Goal: Communication & Community: Answer question/provide support

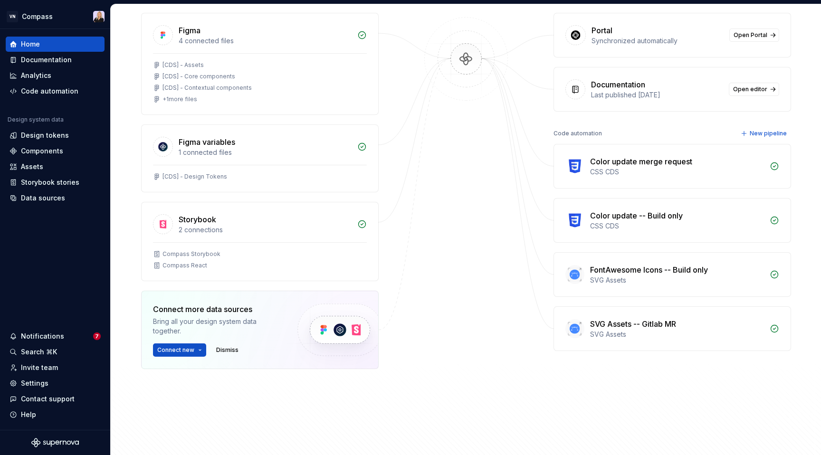
scroll to position [140, 0]
click at [54, 76] on div "Analytics" at bounding box center [55, 76] width 91 height 10
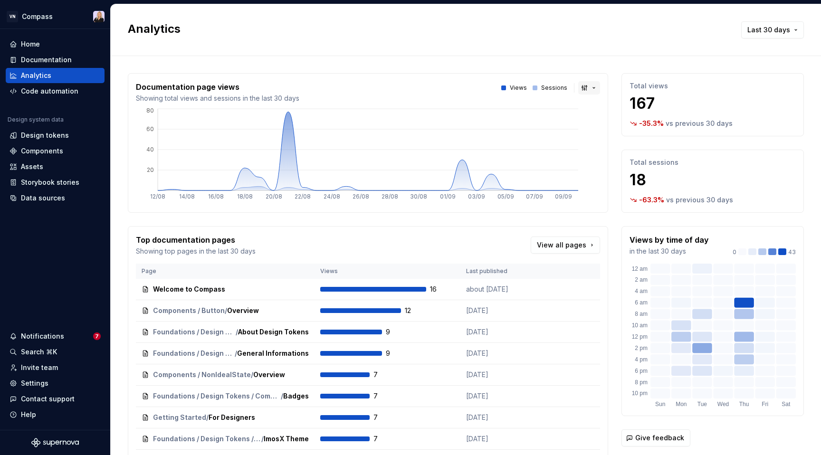
click at [585, 85] on button "button" at bounding box center [589, 87] width 22 height 13
click at [592, 88] on html "VN Compass Home Documentation Analytics Code automation Design system data Desi…" at bounding box center [410, 227] width 821 height 455
click at [63, 337] on div "Notifications" at bounding box center [52, 337] width 84 height 10
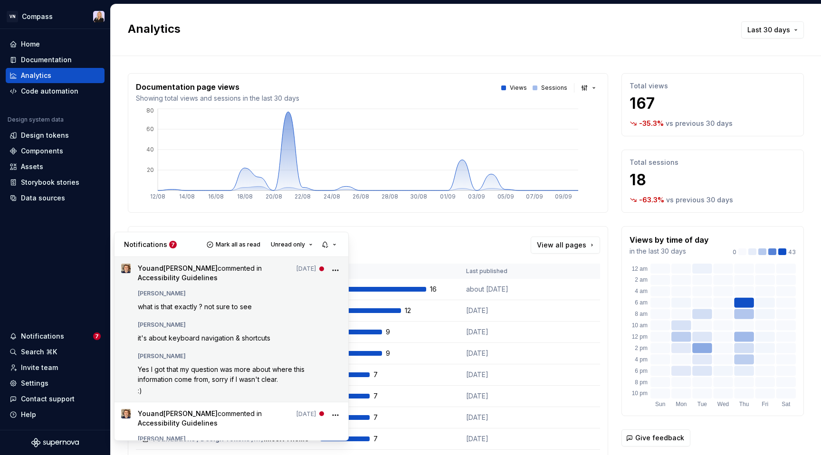
click at [228, 273] on span "you and Ugo Jauffret commented in Accessibility Guidelines" at bounding box center [215, 273] width 154 height 19
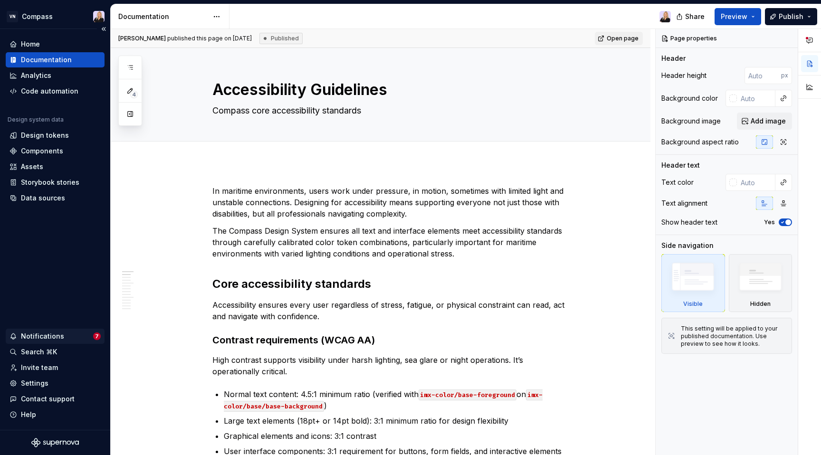
click at [50, 335] on div "Notifications" at bounding box center [42, 337] width 43 height 10
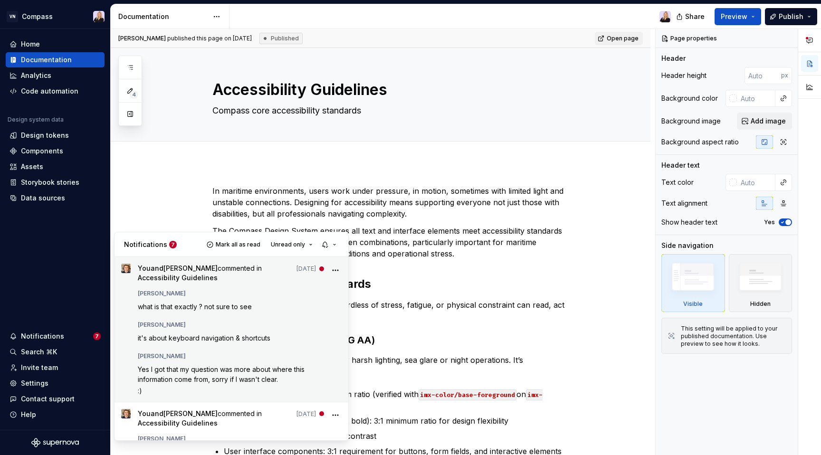
click at [199, 383] on p "Yes I got that my question was more about where this information come from, sor…" at bounding box center [240, 374] width 204 height 20
type textarea "*"
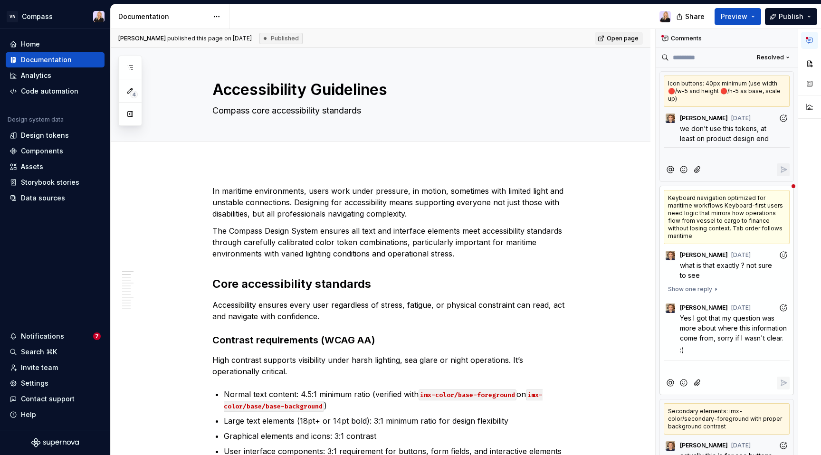
scroll to position [26, 0]
click at [713, 373] on p "**********" at bounding box center [727, 369] width 122 height 10
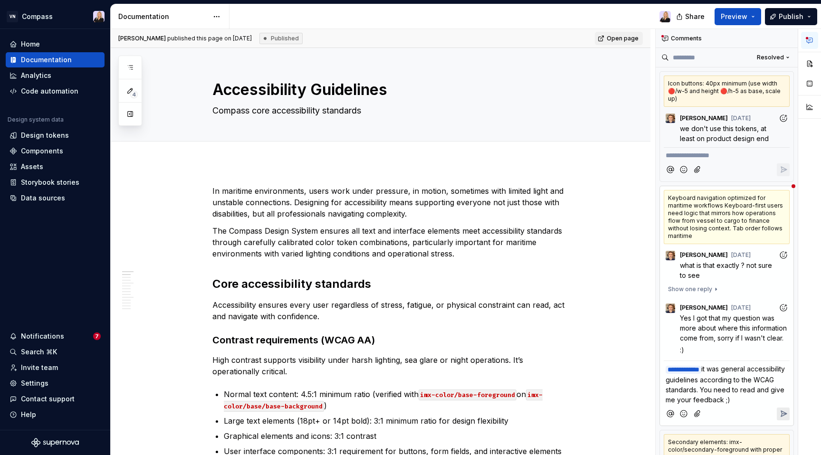
click at [786, 417] on icon "Reply" at bounding box center [784, 414] width 10 height 10
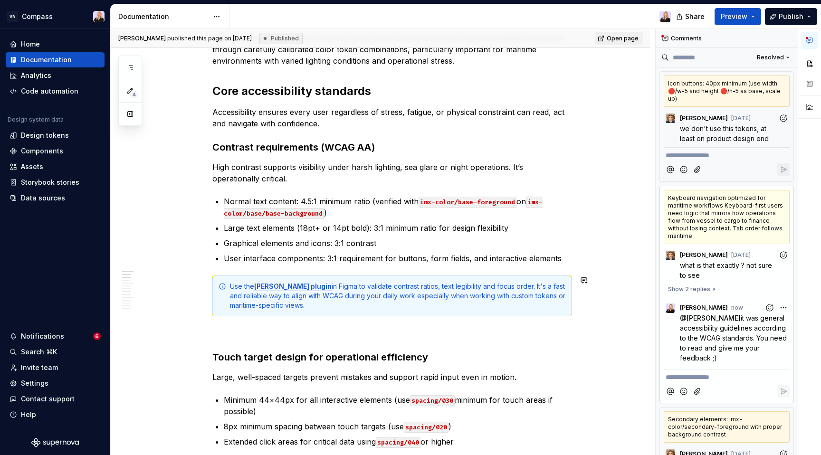
drag, startPoint x: 427, startPoint y: 331, endPoint x: 377, endPoint y: 346, distance: 52.0
click at [416, 333] on p at bounding box center [391, 333] width 359 height 11
click at [69, 335] on div "Notifications" at bounding box center [52, 337] width 84 height 10
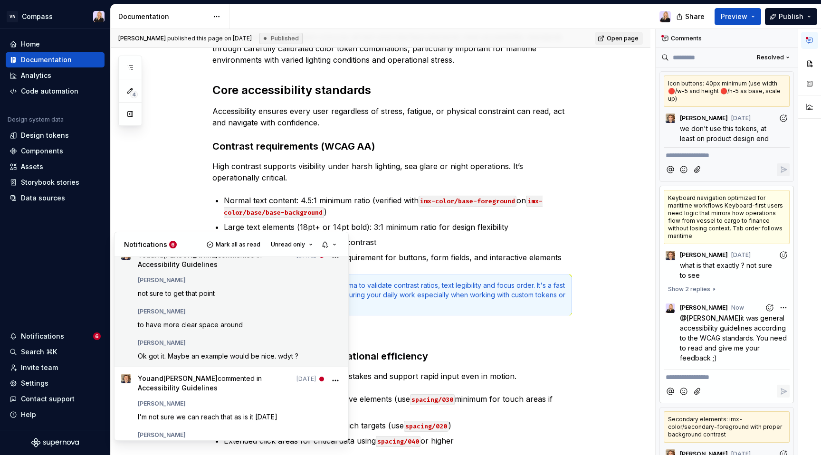
scroll to position [0, 0]
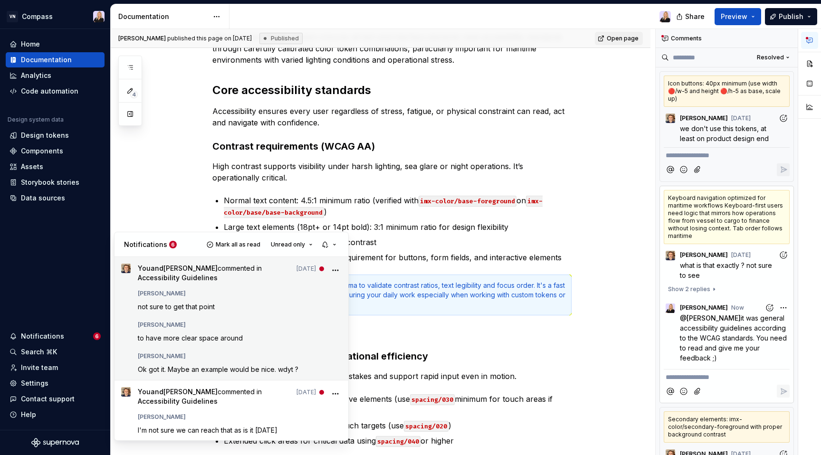
click at [219, 347] on div "Ugo Jauffret not sure to get that point Kristina Gudim to have more clear space…" at bounding box center [240, 329] width 204 height 87
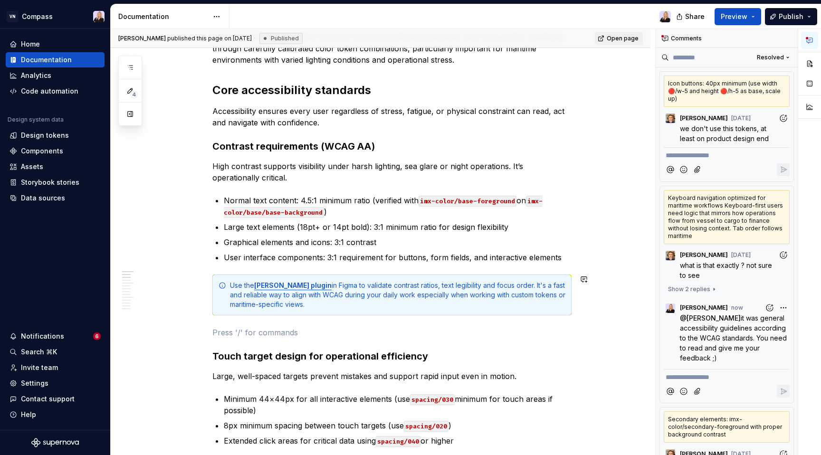
click at [750, 93] on div "Icon buttons: 40px minimum (use width 🔴/w-5 and height 🔴/h-5 as base, scale up)" at bounding box center [727, 91] width 126 height 31
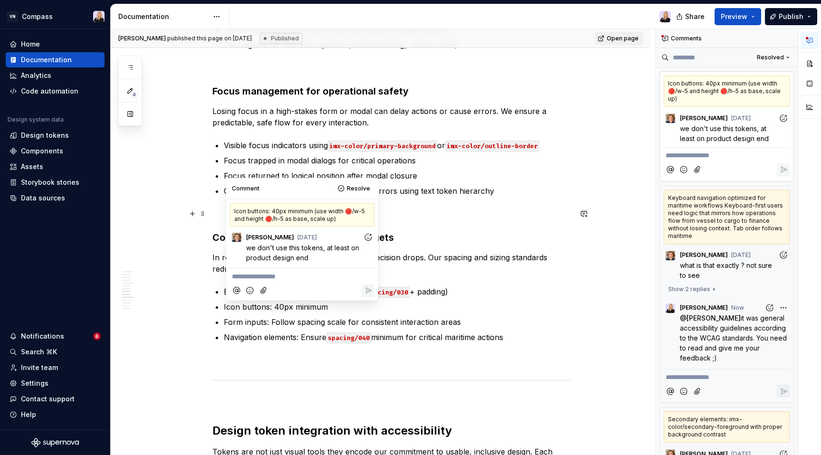
scroll to position [1222, 0]
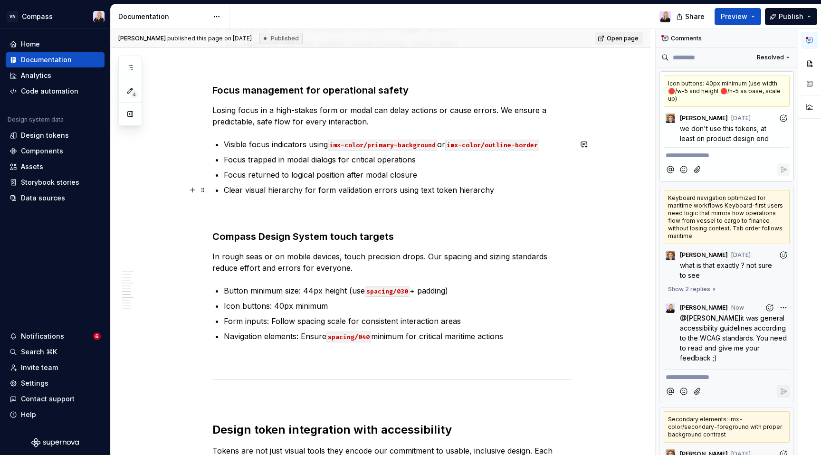
click at [426, 193] on p "Clear visual hierarchy for form validation errors using text token hierarchy" at bounding box center [398, 189] width 348 height 11
click at [750, 86] on div "Icon buttons: 40px minimum (use width 🔴/w-5 and height 🔴/h-5 as base, scale up)" at bounding box center [727, 91] width 126 height 31
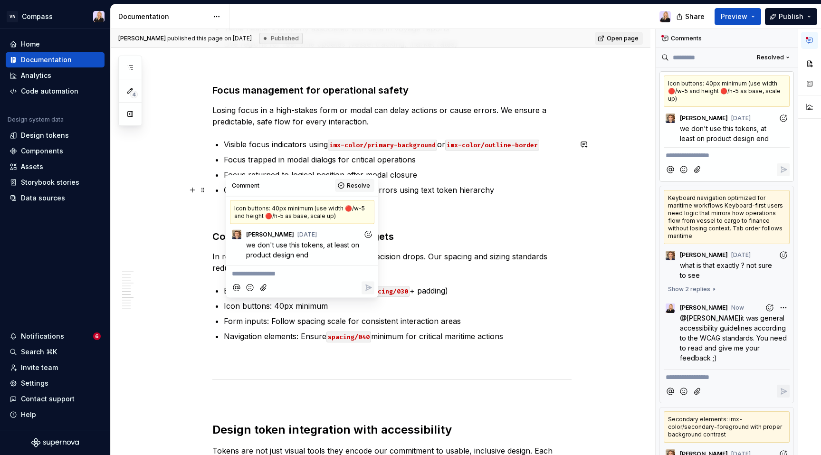
click at [351, 187] on span "Resolve" at bounding box center [358, 186] width 23 height 8
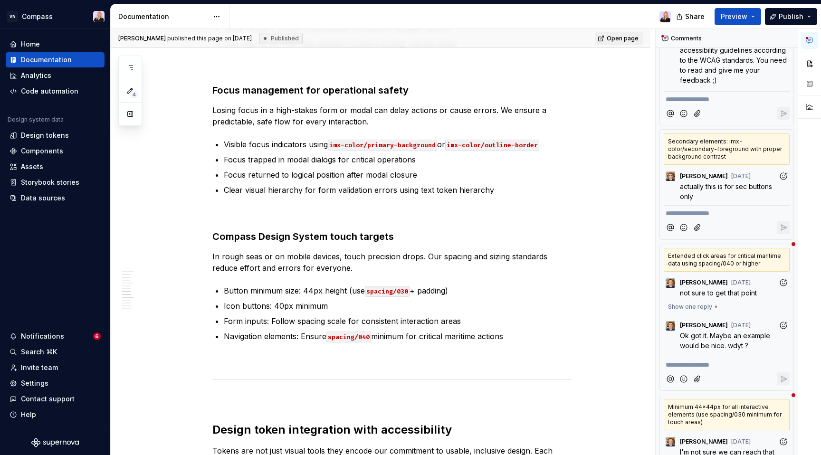
scroll to position [290, 0]
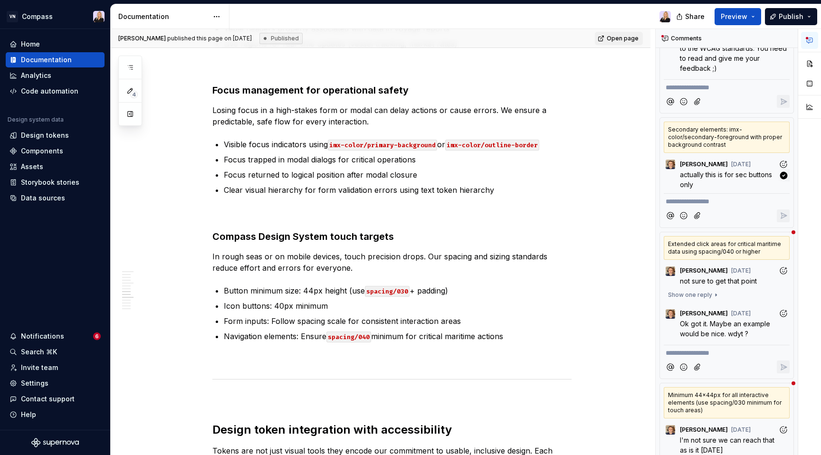
click at [741, 171] on span "actually this is for sec buttons only" at bounding box center [727, 180] width 94 height 18
click at [736, 137] on div "Secondary elements: imx-color/secondary-foreground with proper background contr…" at bounding box center [727, 137] width 126 height 31
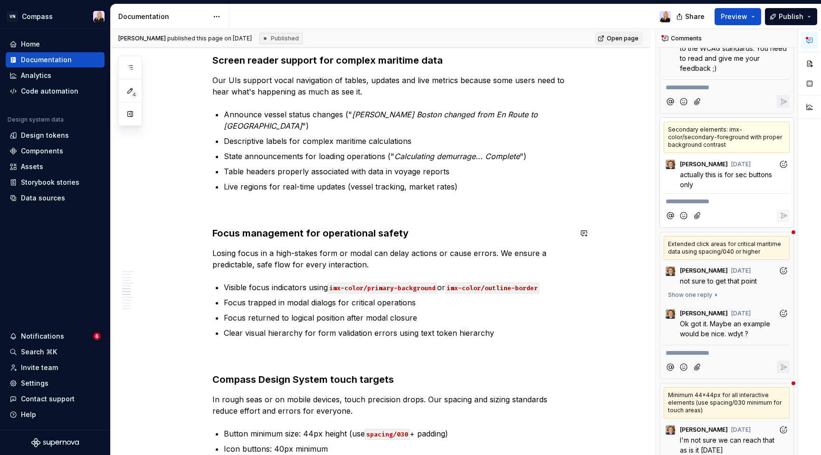
scroll to position [1079, 0]
click at [698, 171] on span "actually this is for sec buttons only" at bounding box center [727, 180] width 94 height 18
click at [704, 122] on div "Secondary elements: imx-color/secondary-foreground with proper background contr…" at bounding box center [727, 137] width 126 height 31
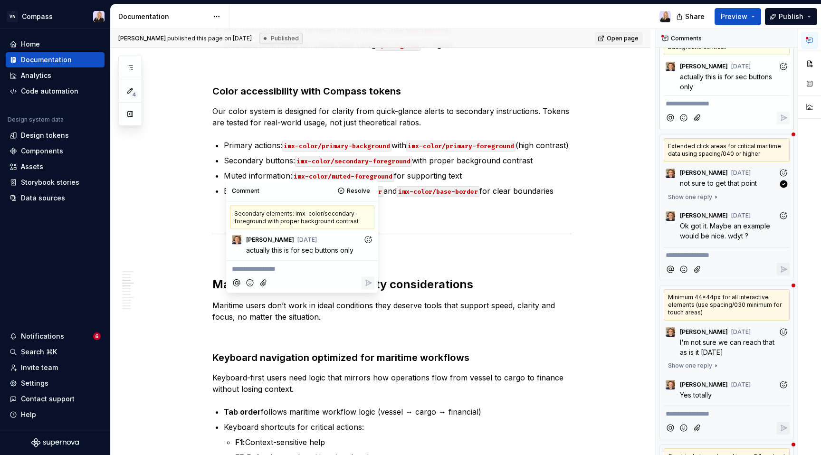
scroll to position [392, 0]
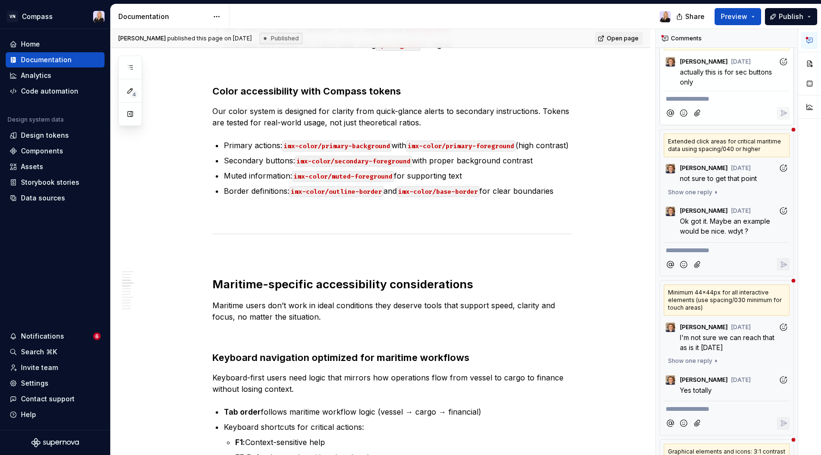
click at [728, 220] on span "Ok got it. Maybe an example would be nice. wdyt ?" at bounding box center [726, 226] width 92 height 18
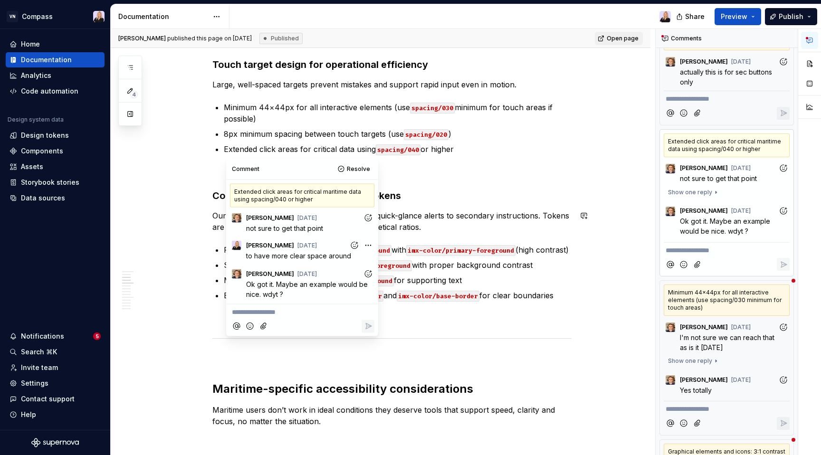
scroll to position [479, 0]
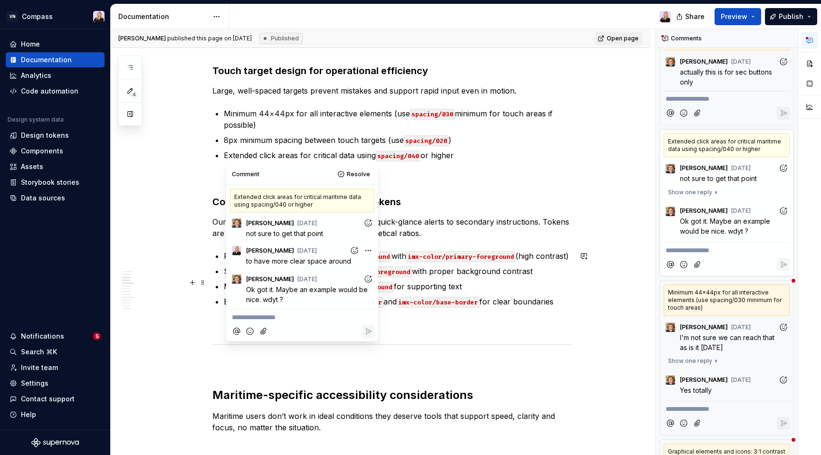
click at [366, 278] on icon "Add reaction" at bounding box center [368, 279] width 10 height 10
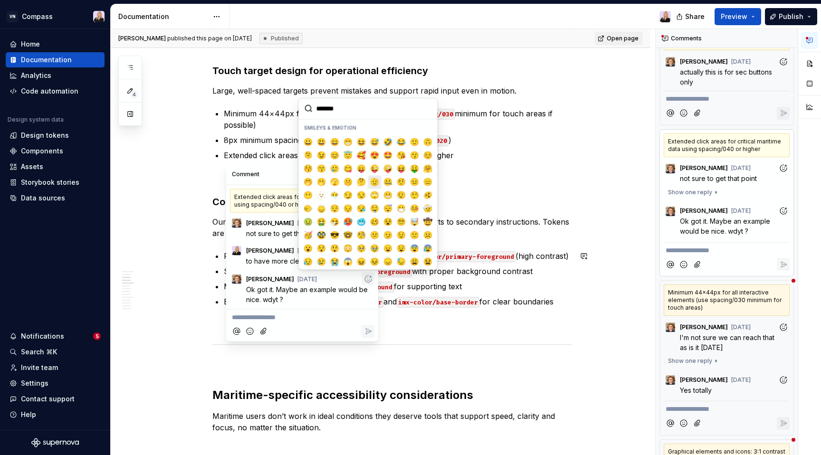
click at [376, 184] on span "🫡" at bounding box center [375, 182] width 8 height 10
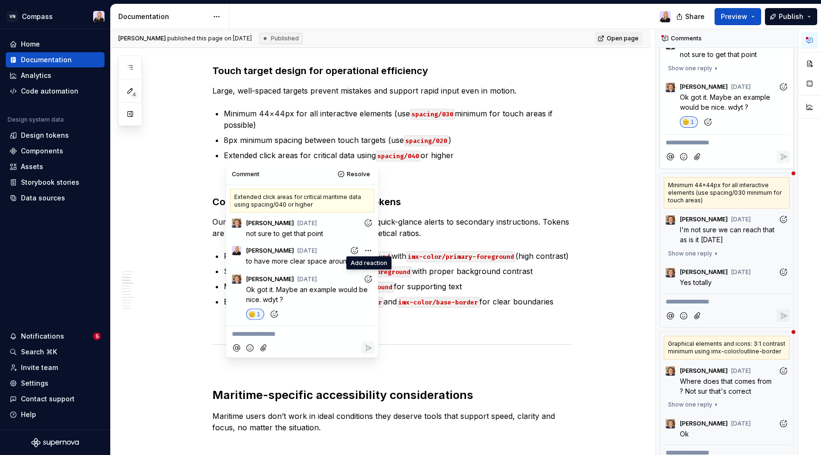
scroll to position [536, 0]
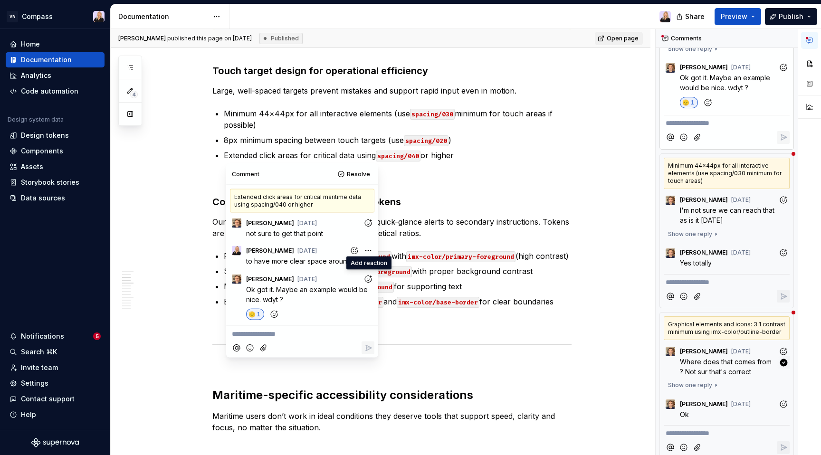
click at [736, 363] on span "Where does that comes from ? Not sur that's correct" at bounding box center [727, 367] width 94 height 18
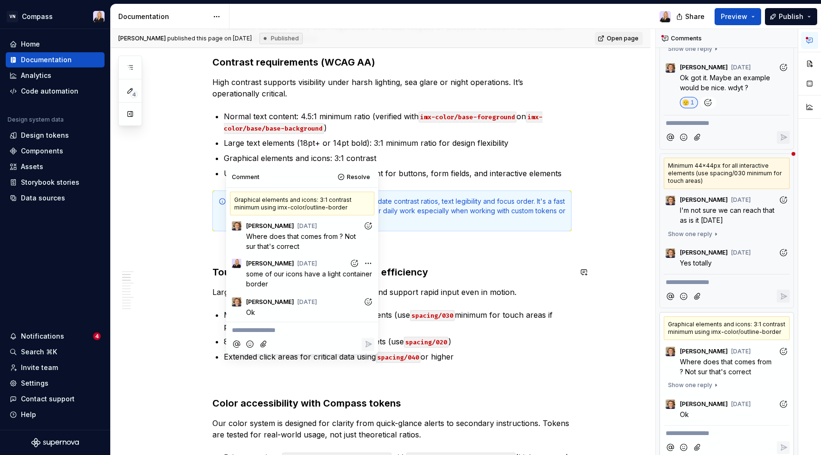
scroll to position [277, 0]
click at [71, 336] on div "Notifications" at bounding box center [52, 337] width 84 height 10
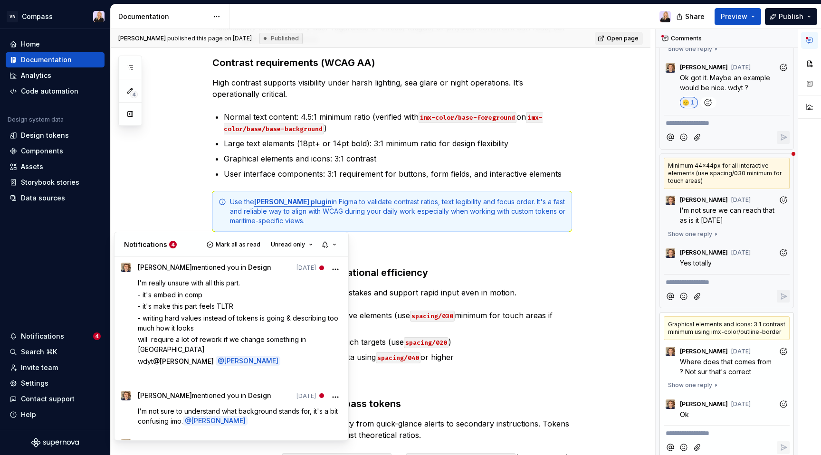
scroll to position [137, 0]
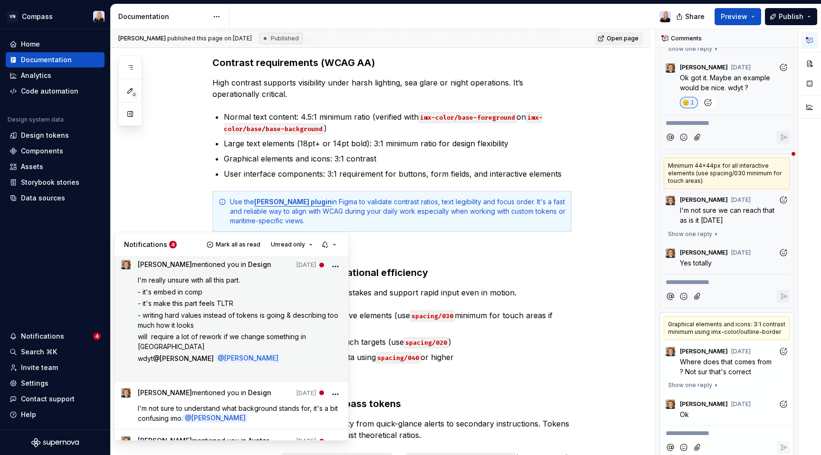
click at [212, 323] on p "- writing hard values instead of tokens is going & describing too much how it l…" at bounding box center [240, 320] width 204 height 20
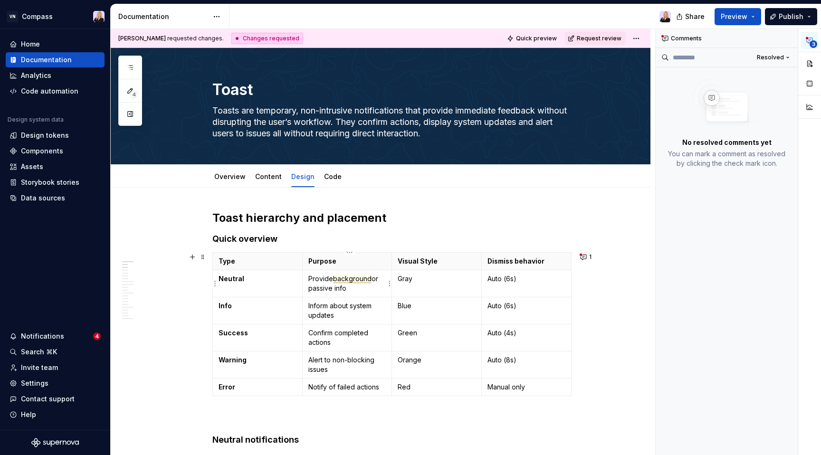
click at [348, 278] on span "background" at bounding box center [352, 279] width 38 height 9
click at [341, 291] on p "Provide background or passive info" at bounding box center [347, 283] width 78 height 19
click at [680, 39] on div "Comments" at bounding box center [727, 38] width 142 height 19
click at [642, 39] on html "VN Compass Home Documentation Analytics Code automation Design system data Desi…" at bounding box center [410, 227] width 821 height 455
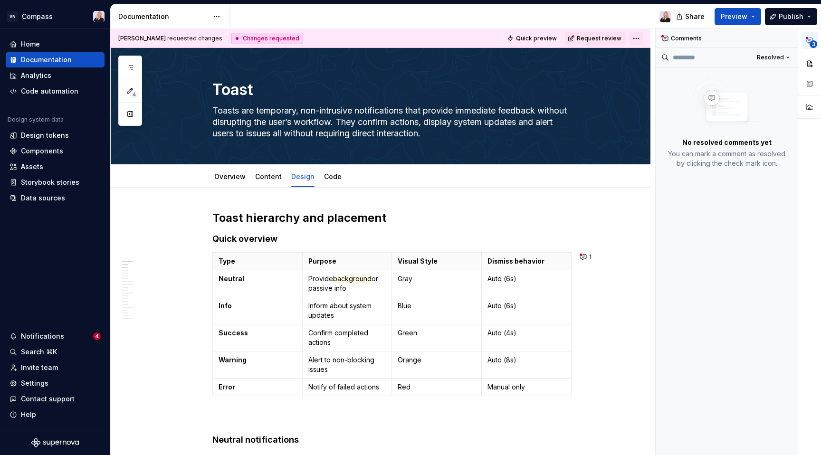
click at [642, 39] on html "VN Compass Home Documentation Analytics Code automation Design system data Desi…" at bounding box center [410, 227] width 821 height 455
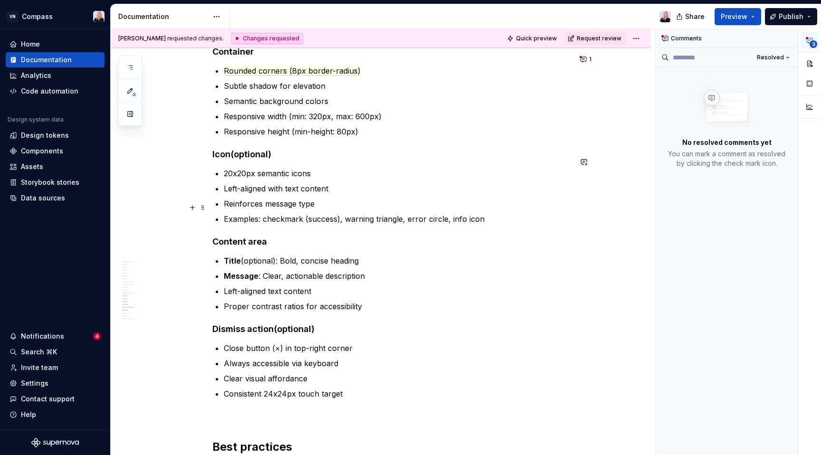
scroll to position [3683, 0]
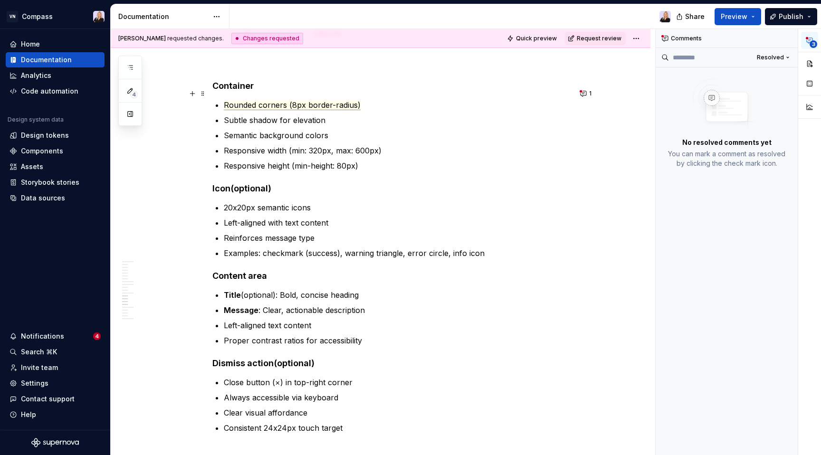
click at [333, 100] on span "Rounded corners (8px border-radius)" at bounding box center [292, 105] width 137 height 10
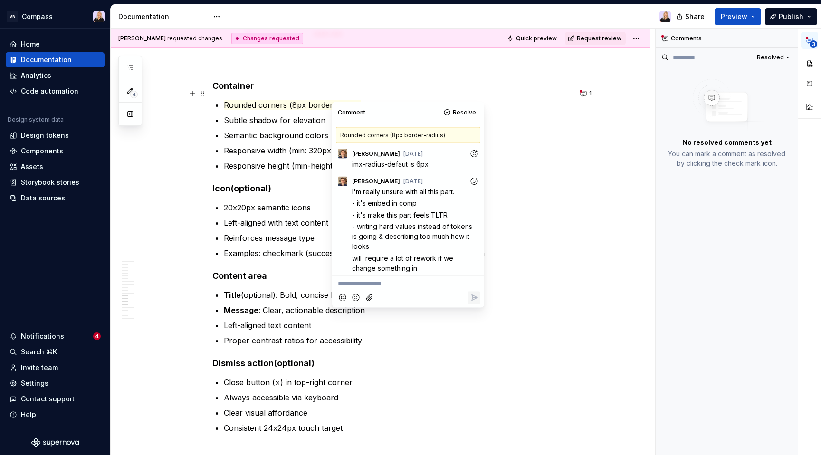
scroll to position [36, 0]
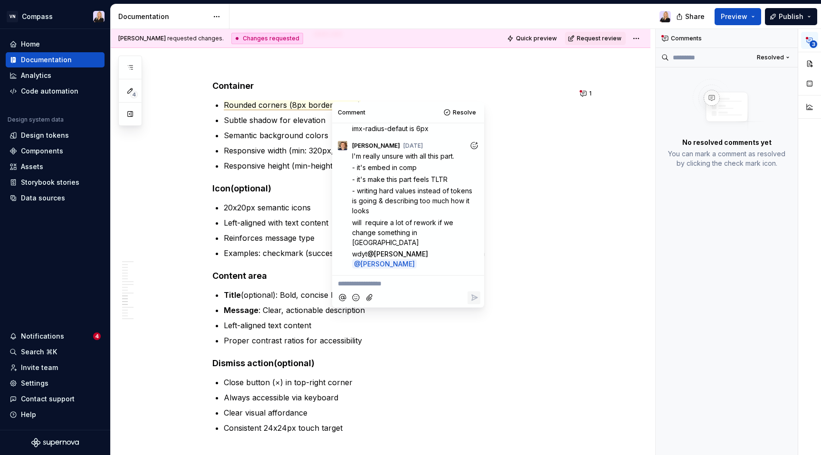
type textarea "*"
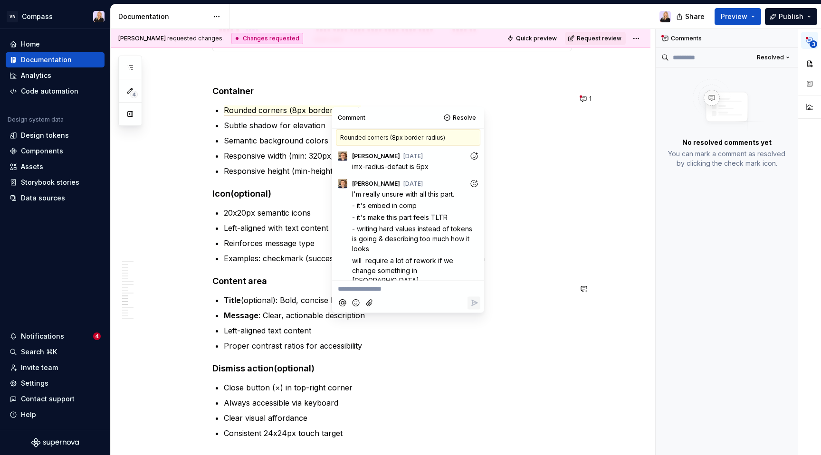
scroll to position [0, 0]
click at [474, 161] on icon "Add reaction" at bounding box center [474, 159] width 10 height 10
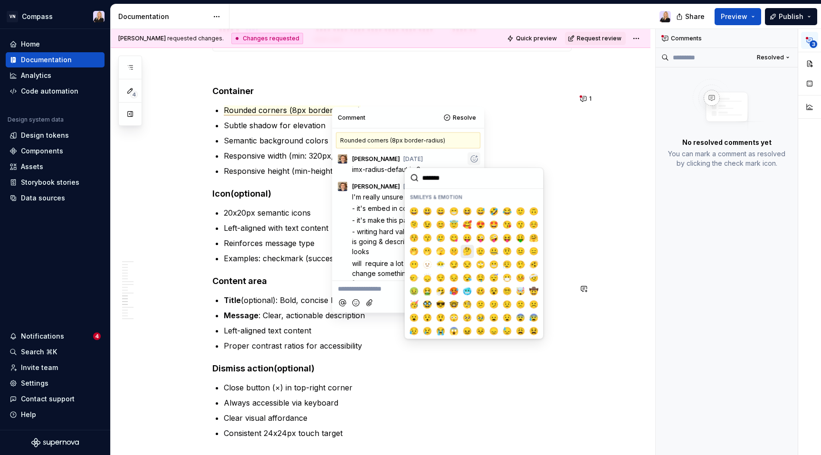
click at [470, 249] on span "🤔" at bounding box center [468, 252] width 8 height 10
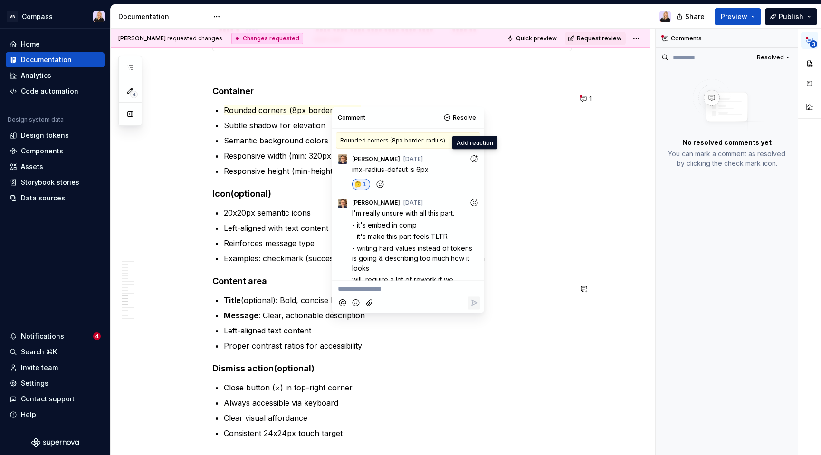
scroll to position [52, 0]
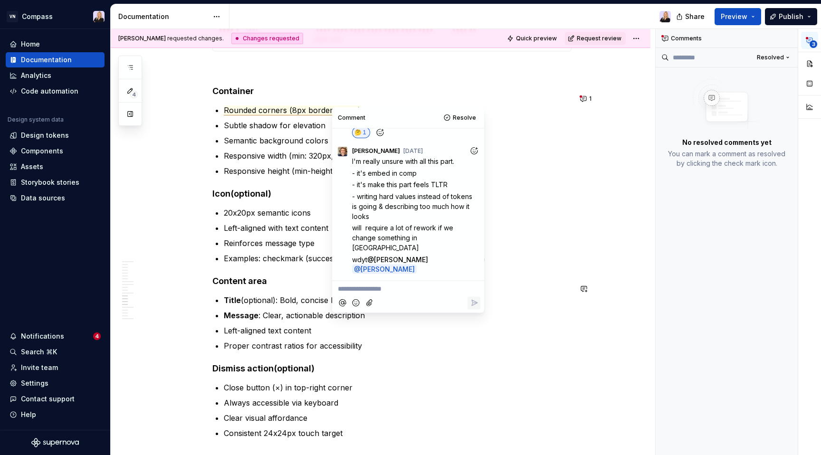
click at [404, 289] on p "**********" at bounding box center [408, 289] width 141 height 10
click at [471, 312] on icon "Reply" at bounding box center [474, 314] width 10 height 10
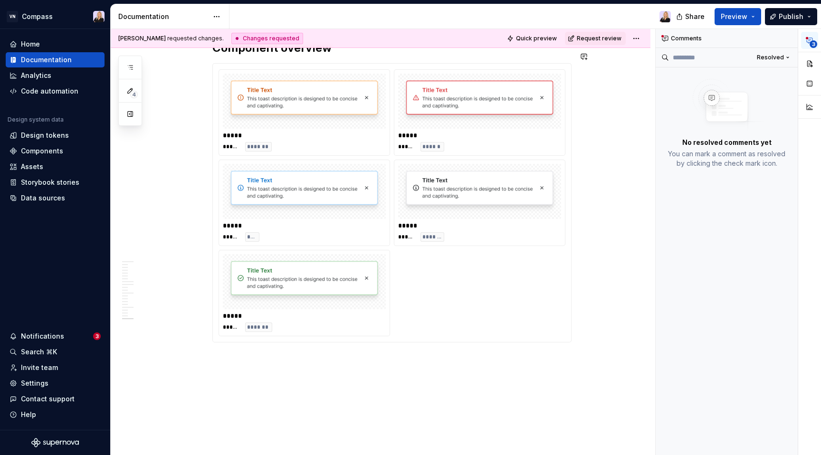
scroll to position [4866, 0]
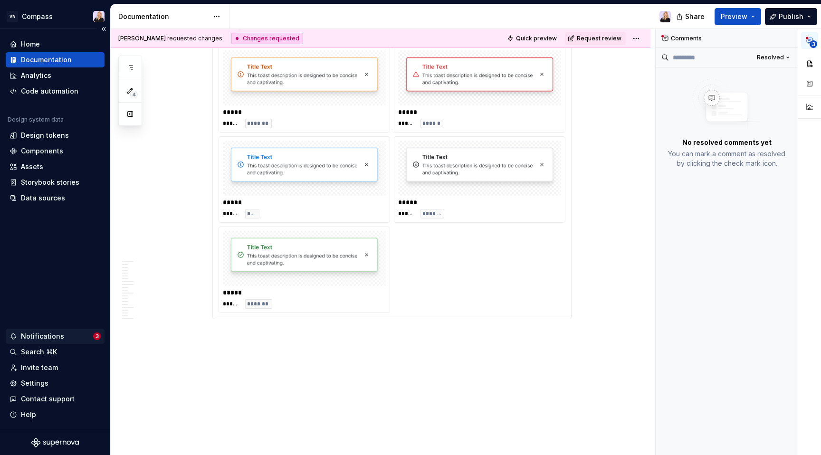
click at [80, 331] on div "Notifications 3" at bounding box center [55, 336] width 99 height 15
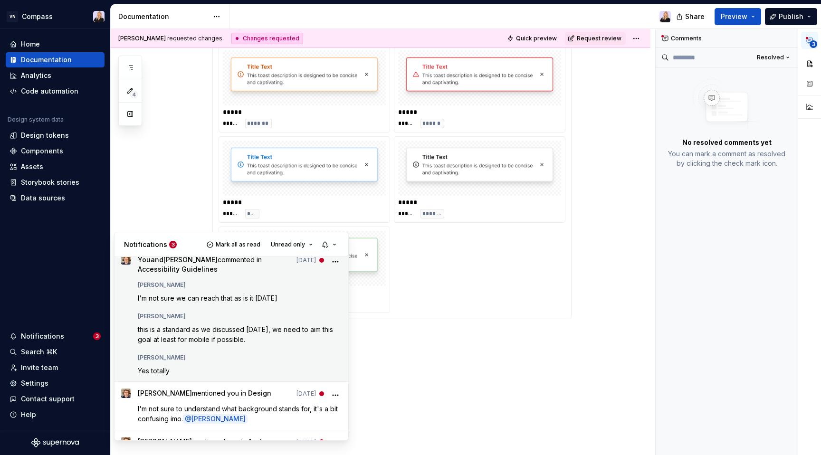
scroll to position [0, 0]
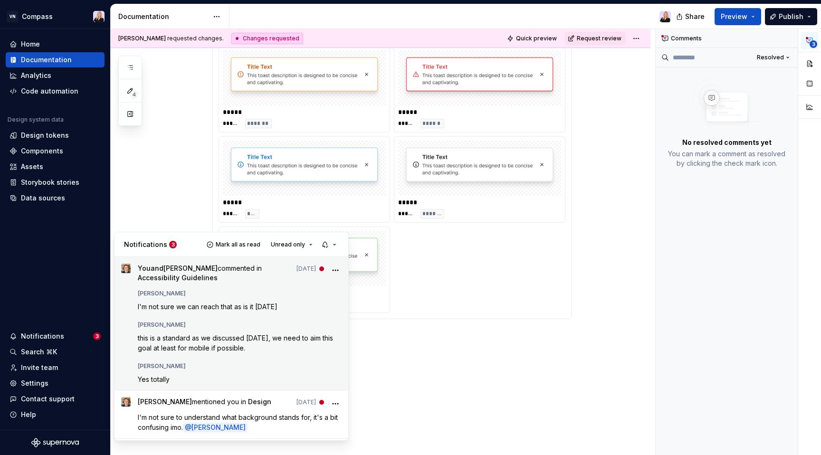
click at [250, 361] on div "Ugo Jauffret" at bounding box center [240, 364] width 204 height 11
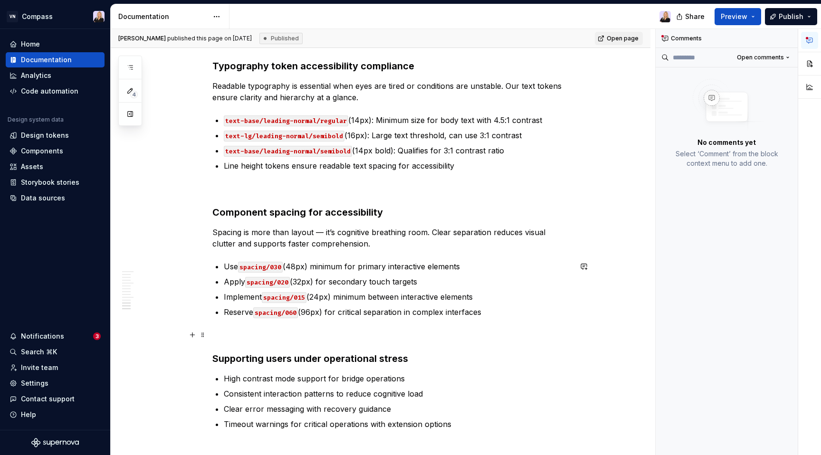
scroll to position [1985, 0]
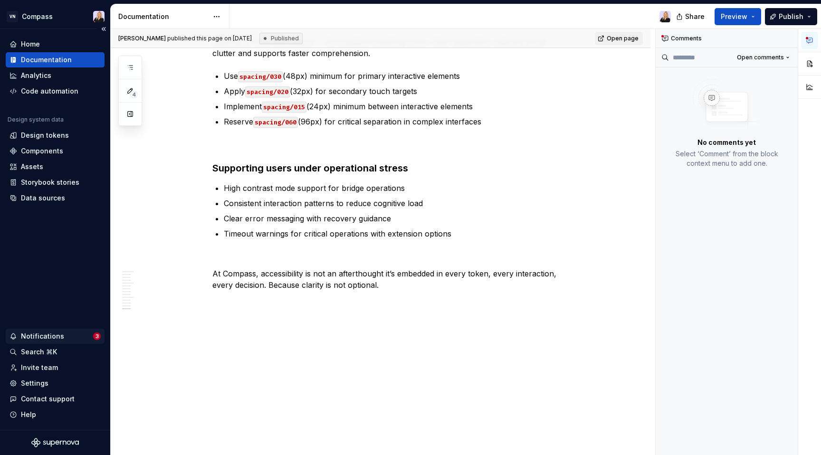
click at [73, 340] on div "Notifications" at bounding box center [52, 337] width 84 height 10
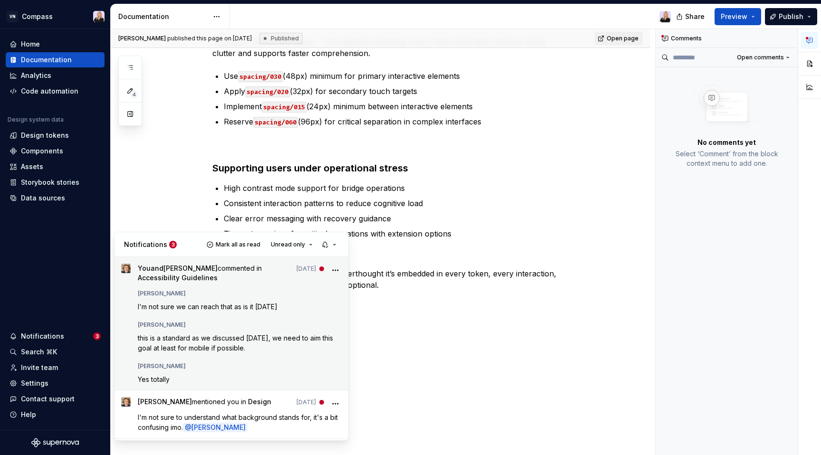
scroll to position [48, 0]
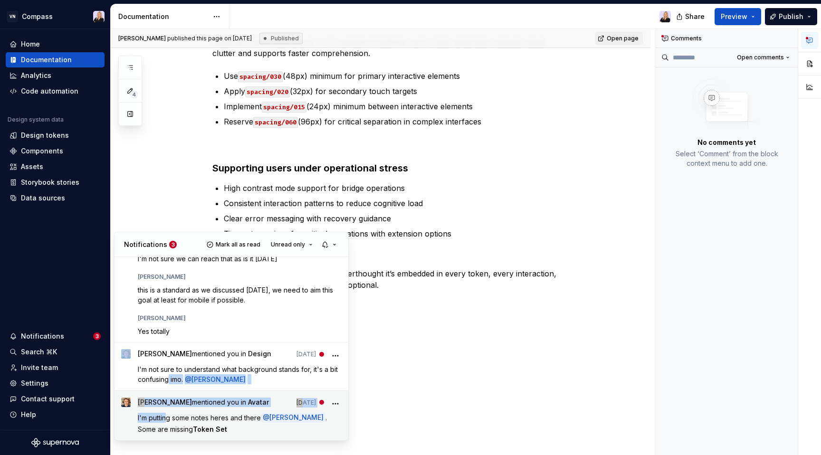
drag, startPoint x: 168, startPoint y: 376, endPoint x: 168, endPoint y: 419, distance: 43.7
click at [168, 419] on ol "KG you and Ugo Jauffret commented in Accessibility Guidelines Aug 25 Ugo Jauffr…" at bounding box center [231, 325] width 234 height 232
click at [168, 431] on span "Some are missing" at bounding box center [165, 429] width 55 height 8
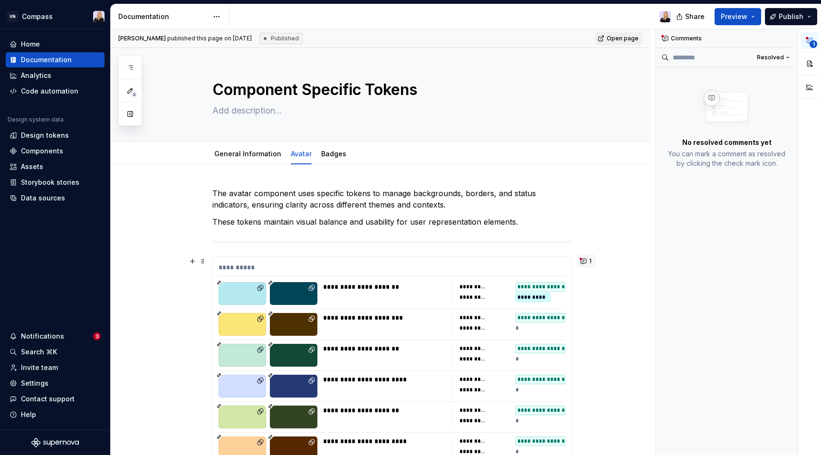
click at [580, 261] on button "1" at bounding box center [586, 261] width 19 height 13
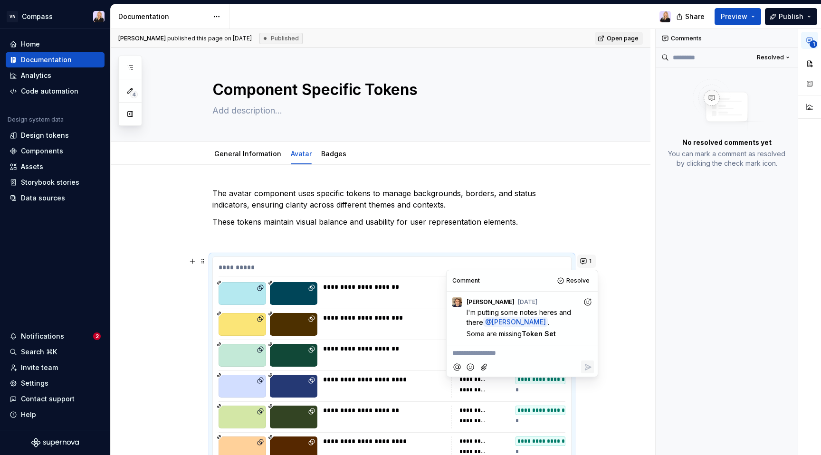
click at [580, 261] on button "1" at bounding box center [586, 261] width 19 height 13
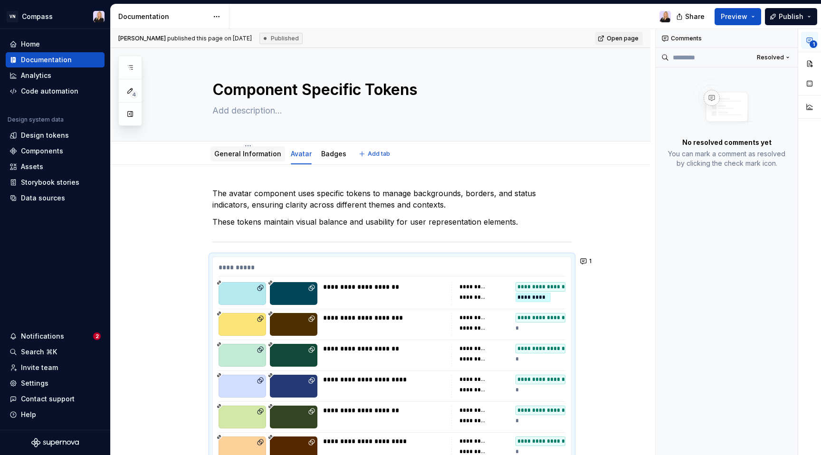
click at [258, 153] on link "General Information" at bounding box center [247, 154] width 67 height 8
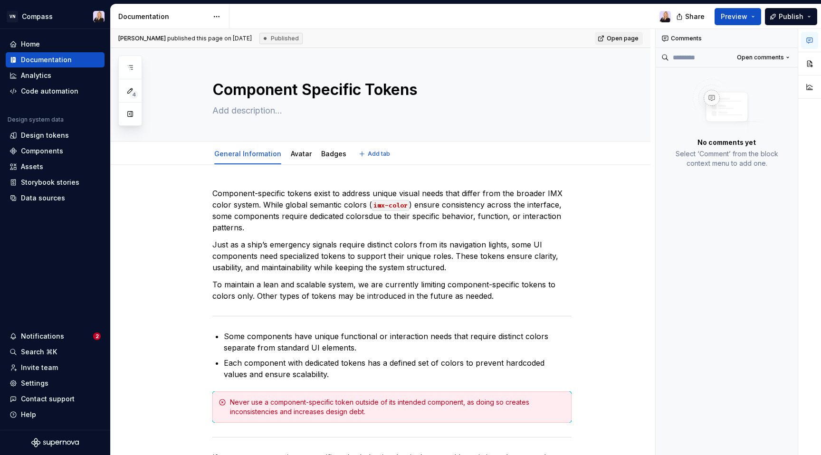
click at [347, 158] on div "General Information Avatar Badges" at bounding box center [280, 156] width 147 height 26
click at [333, 153] on link "Badges" at bounding box center [333, 154] width 25 height 8
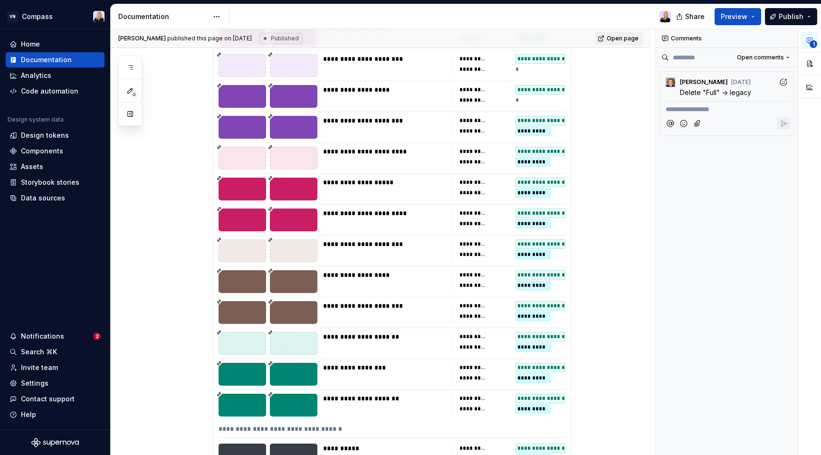
scroll to position [1474, 0]
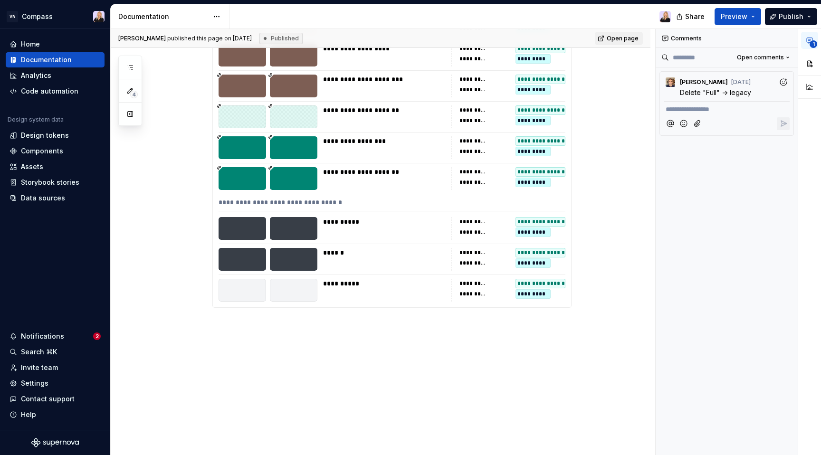
type textarea "*"
